Goal: Ask a question

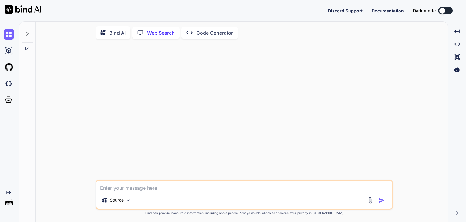
scroll to position [2, 0]
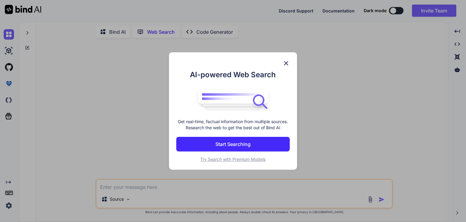
click at [285, 62] on img at bounding box center [286, 62] width 7 height 7
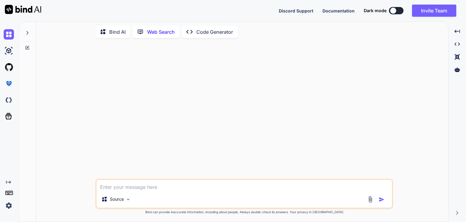
click at [194, 43] on div at bounding box center [245, 111] width 296 height 136
type textarea "x"
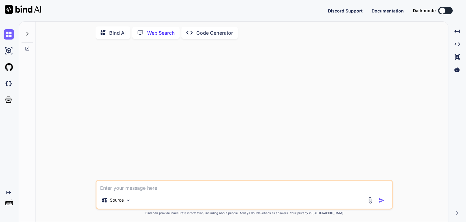
scroll to position [2, 0]
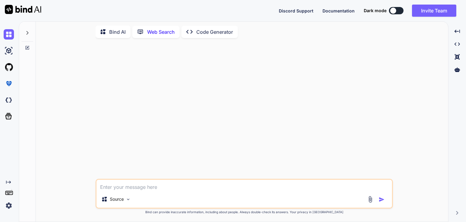
click at [147, 108] on div at bounding box center [245, 111] width 296 height 136
click at [115, 28] on p "Bind AI" at bounding box center [117, 31] width 16 height 7
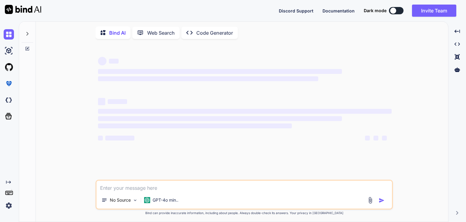
type textarea "x"
